Goal: Task Accomplishment & Management: Manage account settings

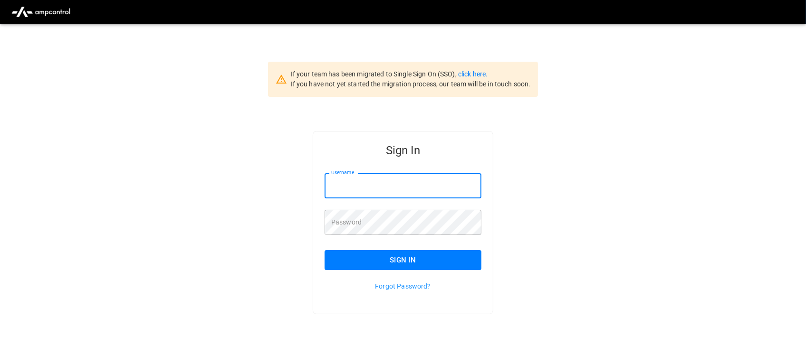
type input "**********"
click at [406, 190] on input "**********" at bounding box center [403, 185] width 157 height 25
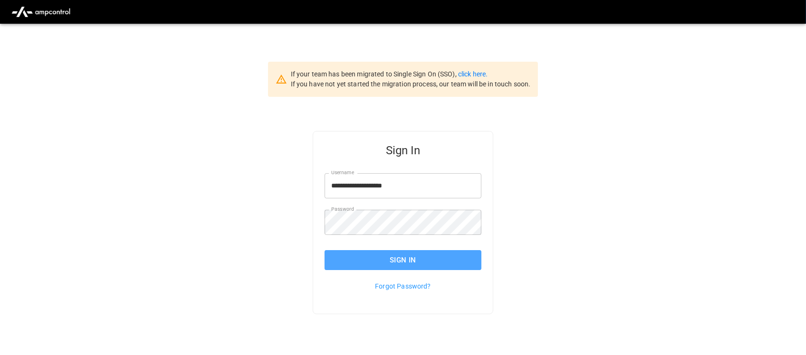
click at [416, 257] on button "Sign In" at bounding box center [403, 260] width 157 height 20
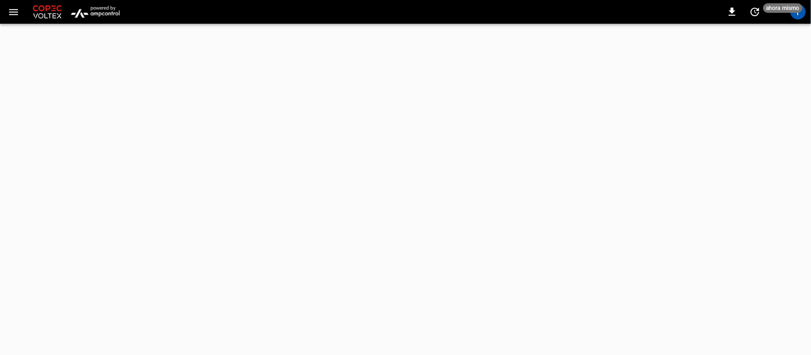
click at [107, 17] on img "menu" at bounding box center [95, 12] width 56 height 18
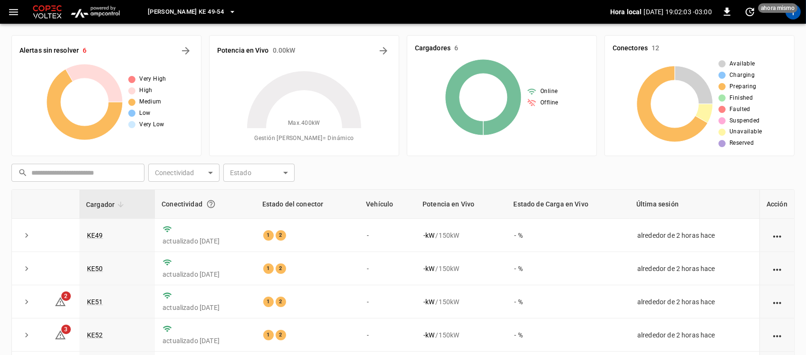
click at [205, 16] on span "Loza Colon KE 49-54" at bounding box center [186, 12] width 76 height 11
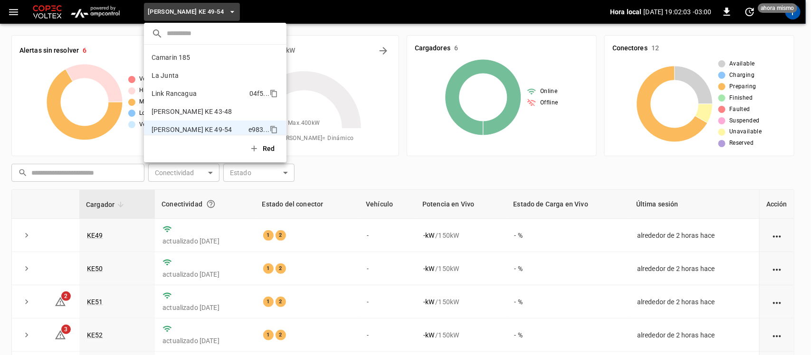
scroll to position [8, 0]
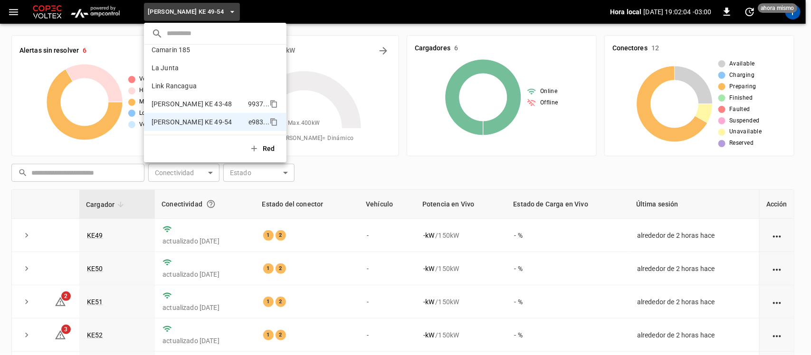
click at [224, 99] on p "Loza Colon KE 43-48" at bounding box center [198, 104] width 93 height 10
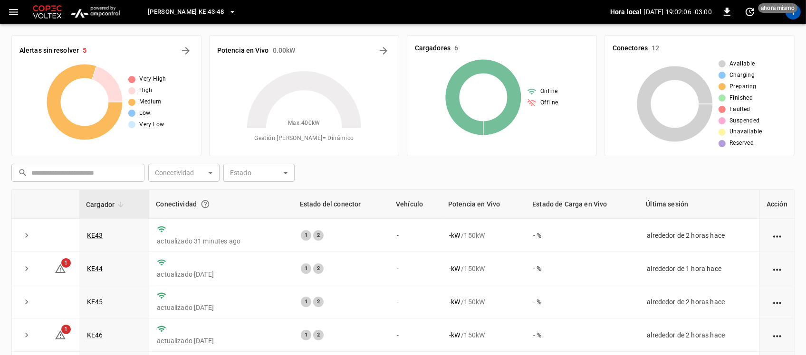
click at [228, 13] on icon "button" at bounding box center [233, 12] width 10 height 10
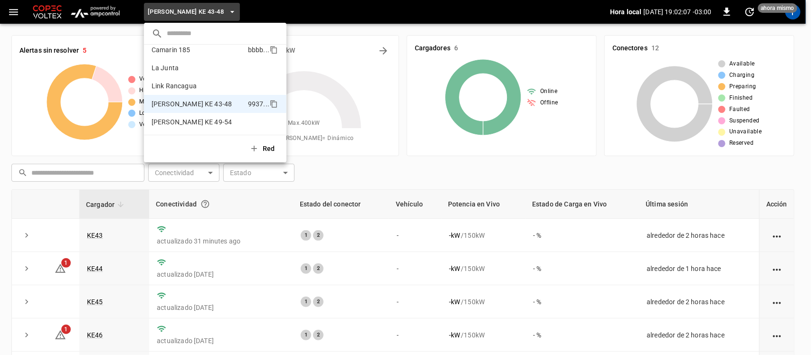
click at [201, 53] on p "Camarin 185" at bounding box center [198, 50] width 93 height 10
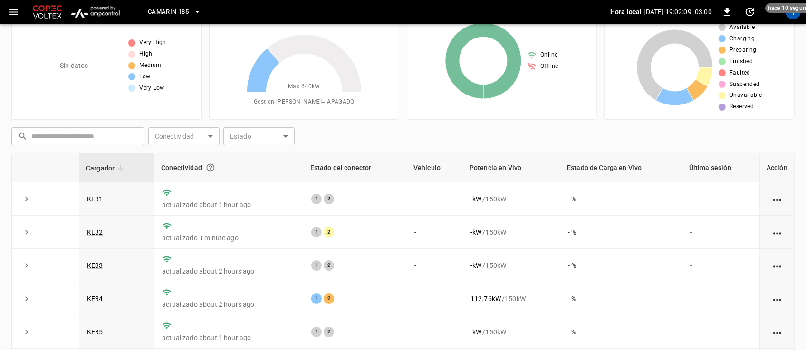
scroll to position [125, 0]
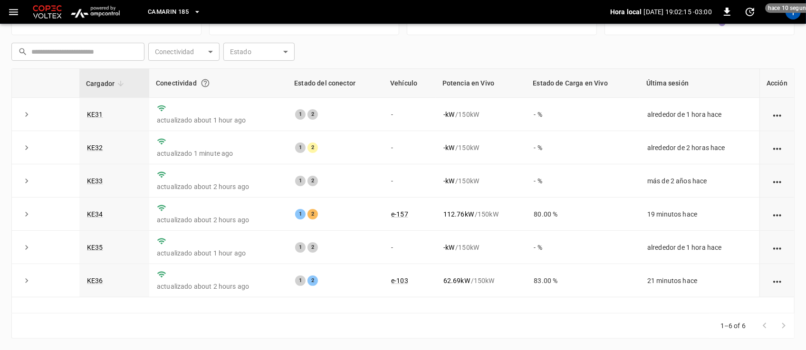
click at [179, 11] on span "Camarin 185" at bounding box center [168, 12] width 41 height 11
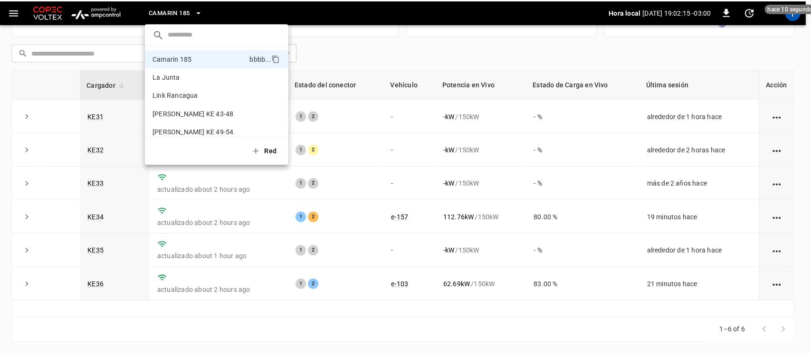
scroll to position [120, 0]
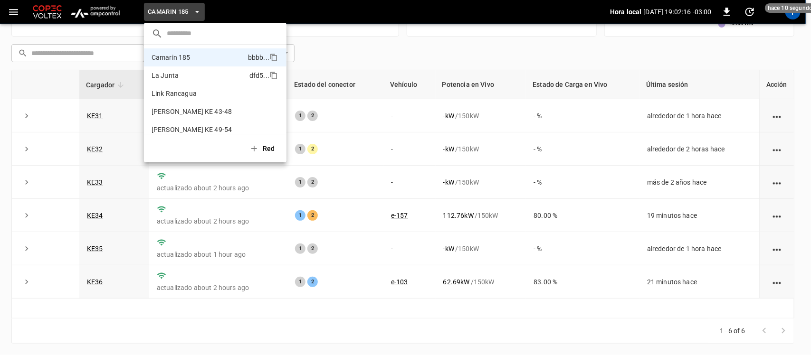
click at [175, 72] on p "La Junta" at bounding box center [199, 76] width 94 height 10
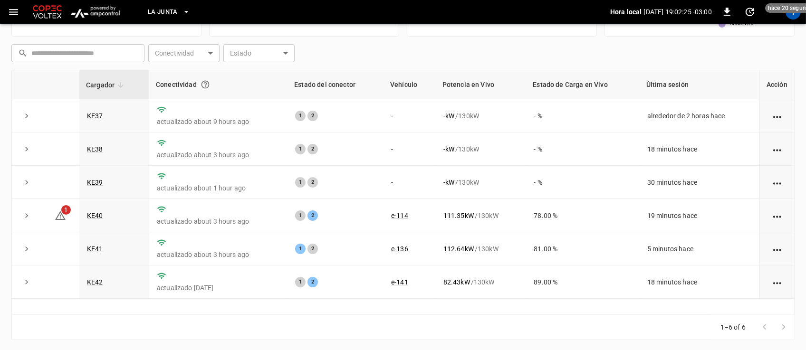
click at [797, 19] on div "T" at bounding box center [793, 12] width 18 height 18
click at [795, 15] on div "T" at bounding box center [793, 11] width 15 height 15
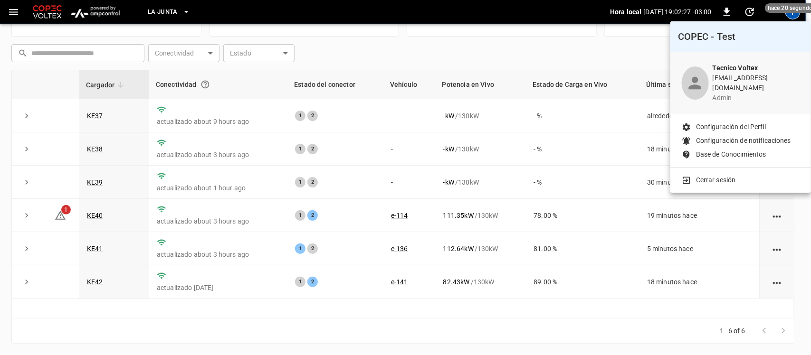
click at [732, 175] on p "Cerrar sesión" at bounding box center [716, 180] width 40 height 10
